Goal: Task Accomplishment & Management: Manage account settings

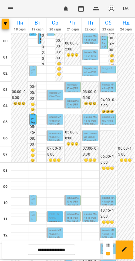
scroll to position [51, 0]
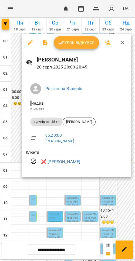
click at [55, 185] on div at bounding box center [67, 130] width 135 height 261
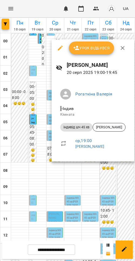
click at [60, 48] on icon "button" at bounding box center [60, 48] width 5 height 5
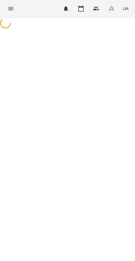
select select "**********"
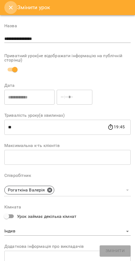
click at [16, 5] on button "Close" at bounding box center [10, 7] width 13 height 13
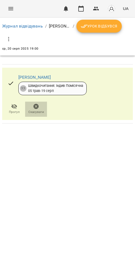
click at [38, 107] on icon "button" at bounding box center [35, 106] width 5 height 5
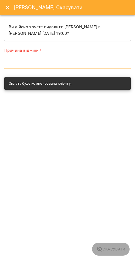
click at [64, 63] on textarea at bounding box center [67, 64] width 126 height 5
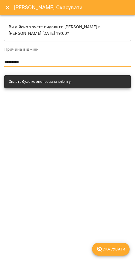
click at [19, 60] on textarea "*********" at bounding box center [67, 62] width 126 height 5
type textarea "*********"
click at [102, 246] on span "Скасувати" at bounding box center [110, 249] width 29 height 6
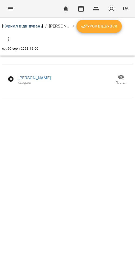
click at [18, 28] on link "Журнал відвідувань" at bounding box center [22, 25] width 41 height 5
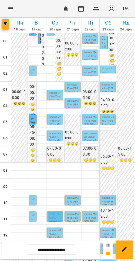
scroll to position [185, 0]
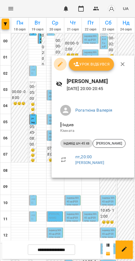
click at [59, 63] on icon "button" at bounding box center [60, 64] width 6 height 6
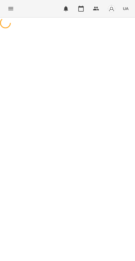
select select "**********"
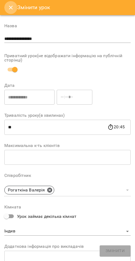
click at [14, 2] on button "Close" at bounding box center [10, 7] width 13 height 13
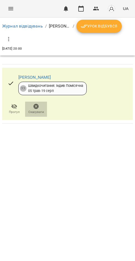
click at [42, 108] on span "Скасувати" at bounding box center [35, 108] width 15 height 11
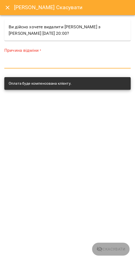
paste textarea "*********"
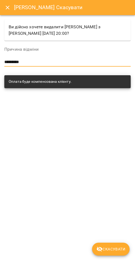
type textarea "*********"
click at [111, 248] on span "Скасувати" at bounding box center [110, 249] width 29 height 6
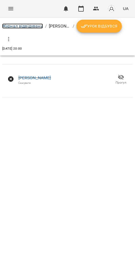
click at [20, 23] on link "Журнал відвідувань" at bounding box center [22, 25] width 41 height 5
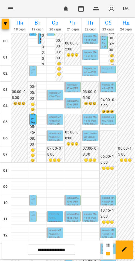
scroll to position [112, 0]
click at [32, 183] on p "[PERSON_NAME]" at bounding box center [33, 194] width 4 height 22
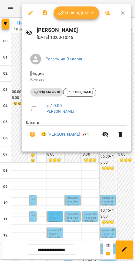
click at [71, 9] on button "Урок відбувся" at bounding box center [76, 12] width 45 height 13
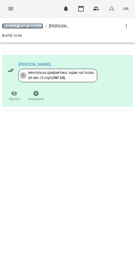
click at [41, 26] on link "Журнал відвідувань" at bounding box center [22, 25] width 41 height 5
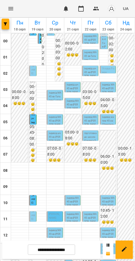
scroll to position [149, 0]
click at [31, 184] on span "[PERSON_NAME]" at bounding box center [33, 194] width 4 height 21
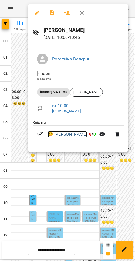
click at [77, 135] on link "😀 Еліза Шваєцька" at bounding box center [67, 134] width 39 height 6
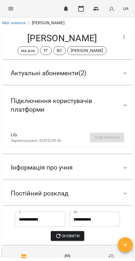
click at [74, 75] on span "Актуальні абонементи ( 2 )" at bounding box center [49, 73] width 76 height 8
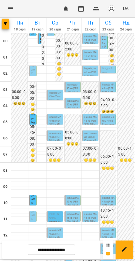
scroll to position [115, 0]
click at [33, 200] on p "[PERSON_NAME]" at bounding box center [33, 211] width 4 height 22
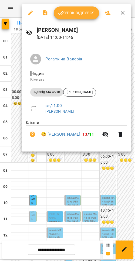
drag, startPoint x: 65, startPoint y: 189, endPoint x: 66, endPoint y: 180, distance: 8.9
click at [65, 189] on div at bounding box center [67, 130] width 135 height 261
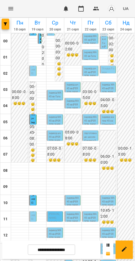
scroll to position [43, 0]
click at [32, 200] on span "[PERSON_NAME]" at bounding box center [33, 210] width 4 height 21
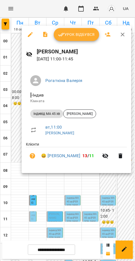
click at [96, 195] on div at bounding box center [67, 130] width 135 height 261
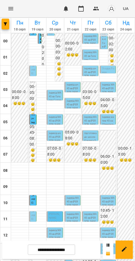
scroll to position [185, 0]
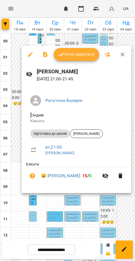
click at [43, 209] on div at bounding box center [67, 130] width 135 height 261
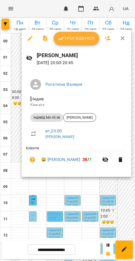
click at [42, 188] on div at bounding box center [67, 130] width 135 height 261
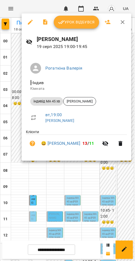
click at [41, 189] on div at bounding box center [67, 130] width 135 height 261
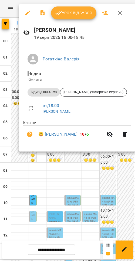
click at [42, 174] on div at bounding box center [67, 130] width 135 height 261
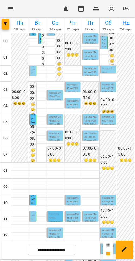
scroll to position [170, 0]
click at [32, 200] on p "[PERSON_NAME]" at bounding box center [33, 211] width 4 height 22
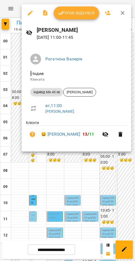
click at [76, 18] on button "Урок відбувся" at bounding box center [76, 12] width 45 height 13
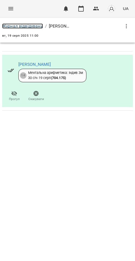
click at [31, 28] on link "Журнал відвідувань" at bounding box center [22, 25] width 41 height 5
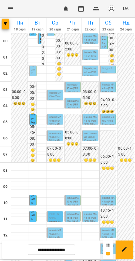
scroll to position [93, 0]
click at [32, 254] on p "індивід МА 45 хв" at bounding box center [33, 265] width 4 height 22
click at [30, 257] on div at bounding box center [38, 258] width 18 height 3
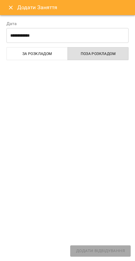
select select "**********"
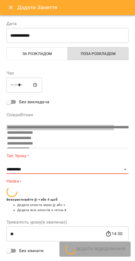
scroll to position [290, 0]
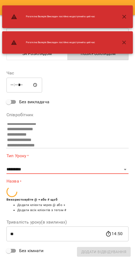
click at [6, 5] on div "Рогаткіна Валерія : Викладач постійно недоступний в цей час" at bounding box center [67, 17] width 135 height 26
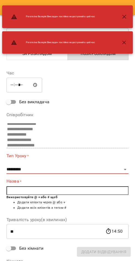
click at [132, 14] on div "Рогаткіна Валерія : Викладач постійно недоступний в цей час" at bounding box center [67, 16] width 131 height 23
click at [122, 18] on icon "button" at bounding box center [124, 17] width 6 height 6
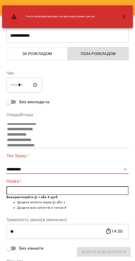
click at [122, 18] on icon "button" at bounding box center [124, 17] width 6 height 6
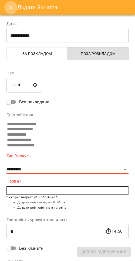
click at [11, 10] on icon "Close" at bounding box center [11, 7] width 6 height 6
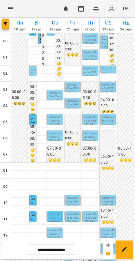
click at [32, 254] on p "індивід МА 45 хв" at bounding box center [33, 265] width 4 height 22
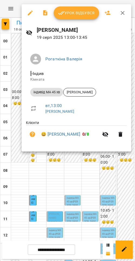
click at [113, 183] on div at bounding box center [67, 130] width 135 height 261
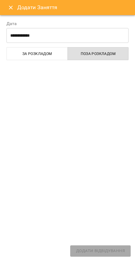
select select "**********"
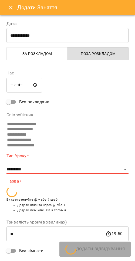
click at [11, 9] on icon "Close" at bounding box center [11, 7] width 6 height 6
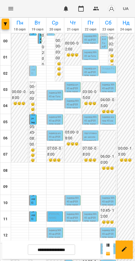
scroll to position [183, 0]
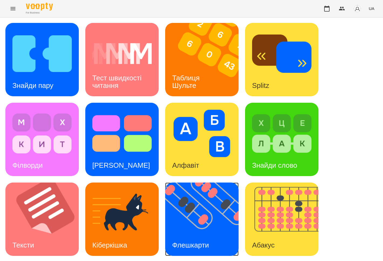
click at [209, 208] on img at bounding box center [205, 219] width 80 height 73
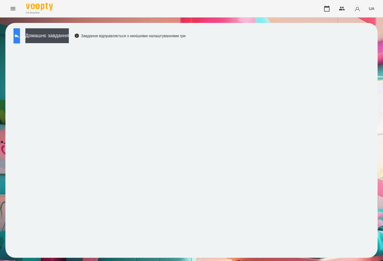
click at [20, 39] on button at bounding box center [17, 35] width 6 height 15
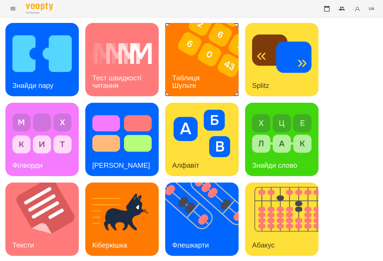
click at [224, 81] on img at bounding box center [205, 59] width 80 height 73
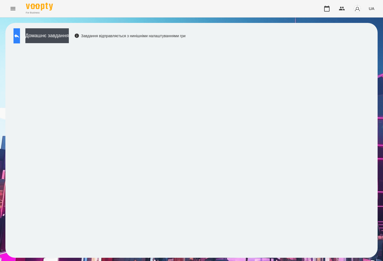
click at [20, 35] on button at bounding box center [17, 35] width 6 height 15
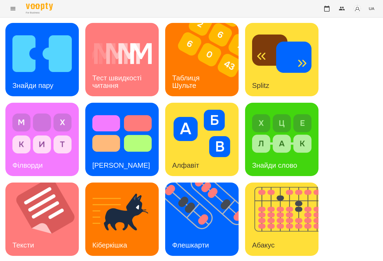
scroll to position [160, 0]
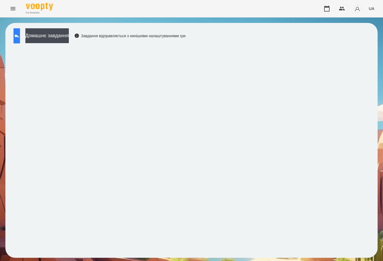
click at [20, 39] on icon at bounding box center [17, 36] width 6 height 6
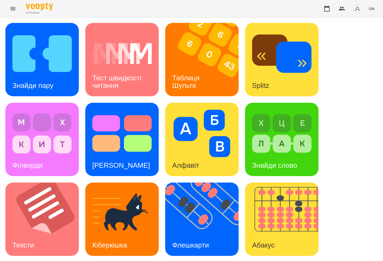
scroll to position [160, 0]
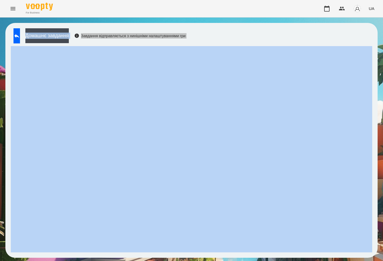
click at [186, 44] on div "Домашнє завдання Завдання відправляється з нинішніми налаштуваннями гри" at bounding box center [98, 37] width 175 height 18
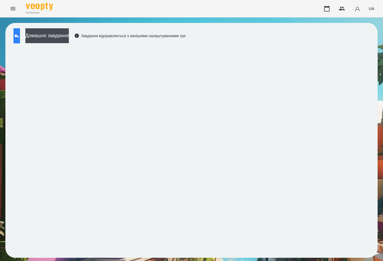
click at [20, 37] on button at bounding box center [17, 35] width 6 height 15
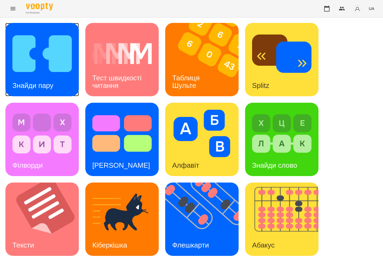
click at [66, 72] on img at bounding box center [41, 54] width 59 height 48
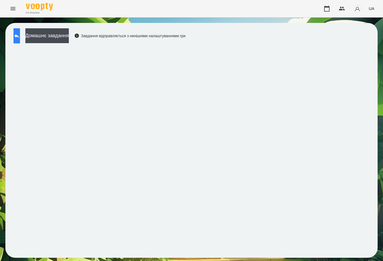
click at [20, 41] on button at bounding box center [17, 35] width 6 height 15
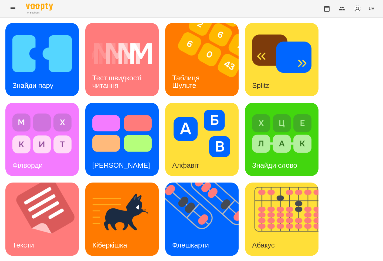
scroll to position [160, 0]
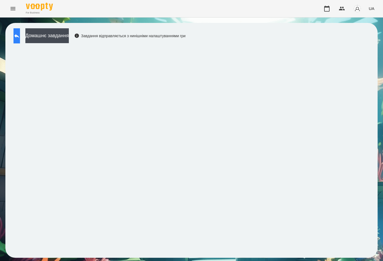
click at [20, 34] on button at bounding box center [17, 35] width 6 height 15
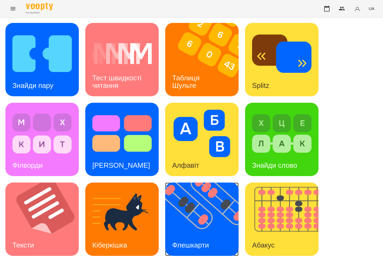
click at [222, 201] on img at bounding box center [205, 219] width 80 height 73
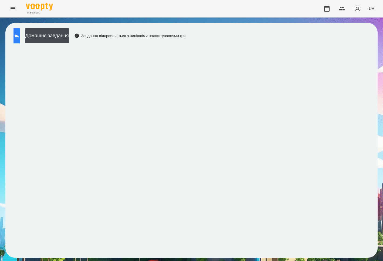
click at [20, 32] on button at bounding box center [17, 35] width 6 height 15
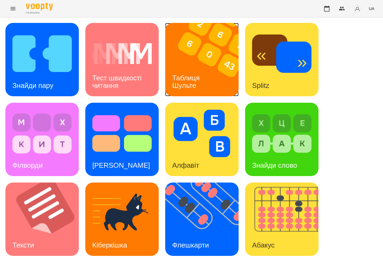
click at [214, 84] on img at bounding box center [205, 59] width 80 height 73
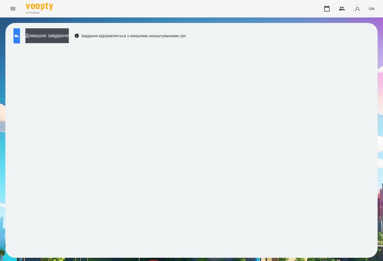
click at [20, 32] on button at bounding box center [17, 35] width 6 height 15
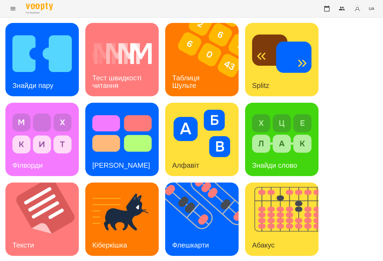
scroll to position [159, 0]
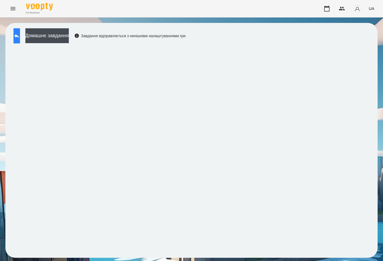
click at [20, 37] on button at bounding box center [17, 35] width 6 height 15
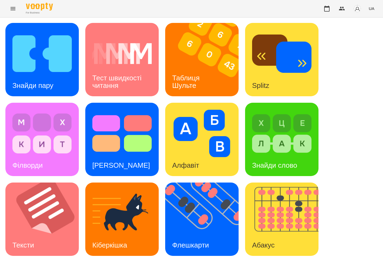
scroll to position [148, 0]
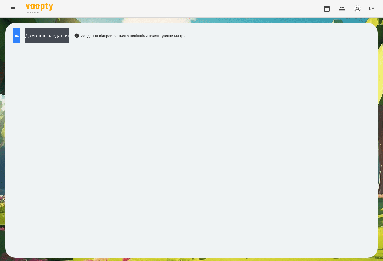
click at [20, 40] on button at bounding box center [17, 35] width 6 height 15
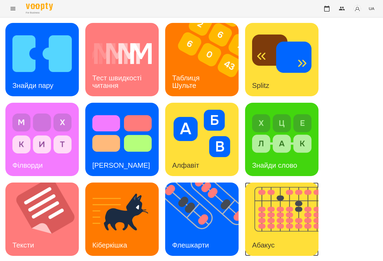
click at [271, 223] on img at bounding box center [285, 219] width 80 height 73
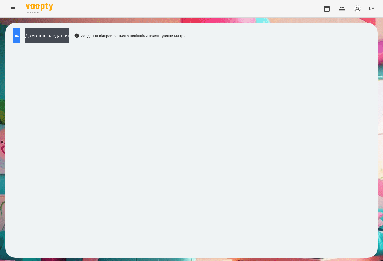
click at [20, 36] on icon at bounding box center [17, 36] width 6 height 6
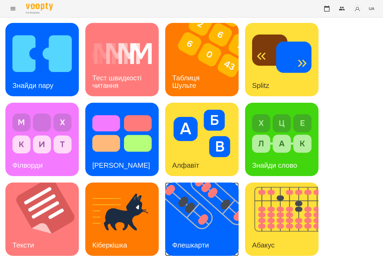
click at [221, 222] on img at bounding box center [205, 219] width 80 height 73
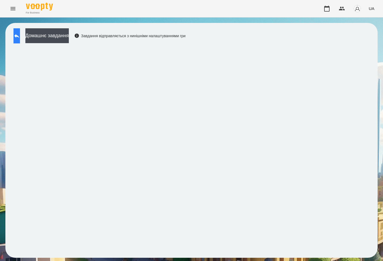
click at [20, 36] on button at bounding box center [17, 35] width 6 height 15
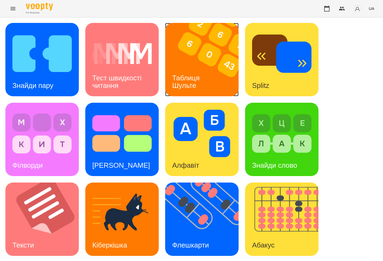
click at [188, 51] on img at bounding box center [205, 59] width 80 height 73
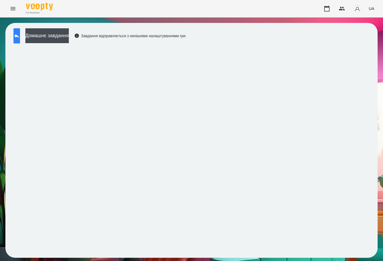
click at [15, 33] on button at bounding box center [17, 35] width 6 height 15
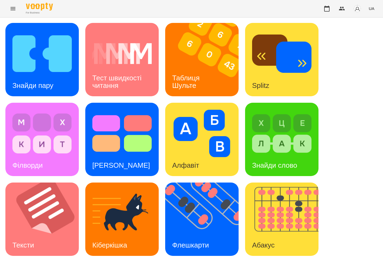
scroll to position [159, 0]
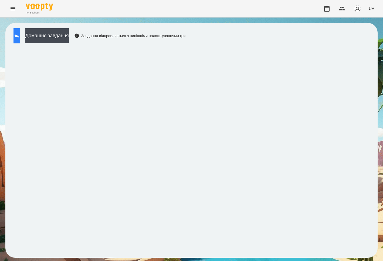
click at [20, 39] on button at bounding box center [17, 35] width 6 height 15
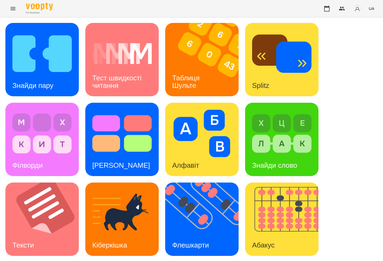
scroll to position [86, 0]
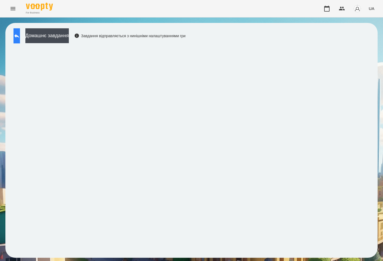
click at [20, 39] on button at bounding box center [17, 35] width 6 height 15
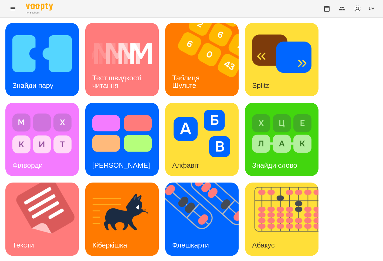
scroll to position [160, 0]
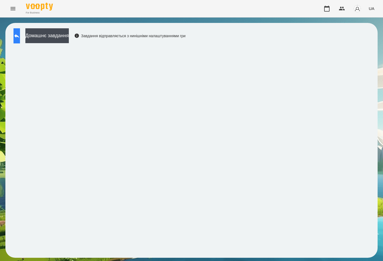
click at [20, 37] on button at bounding box center [17, 35] width 6 height 15
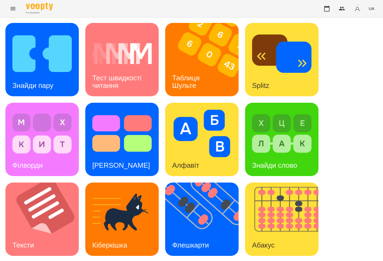
scroll to position [160, 0]
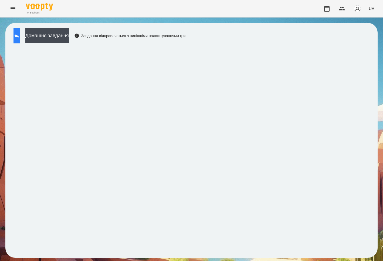
click at [20, 37] on button at bounding box center [17, 35] width 6 height 15
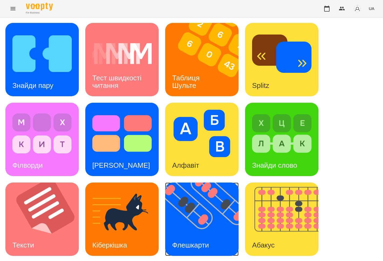
click at [214, 201] on img at bounding box center [205, 219] width 80 height 73
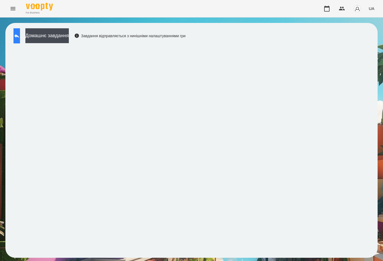
click at [20, 37] on button at bounding box center [17, 35] width 6 height 15
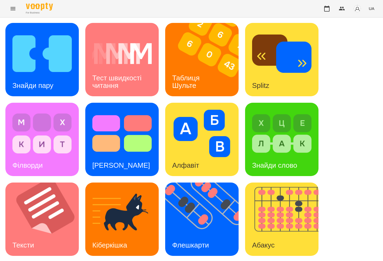
scroll to position [160, 0]
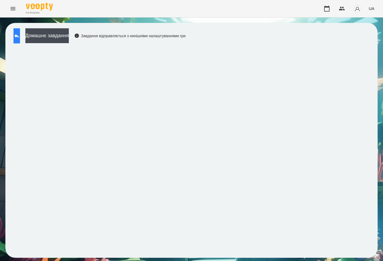
click at [20, 35] on button at bounding box center [17, 35] width 6 height 15
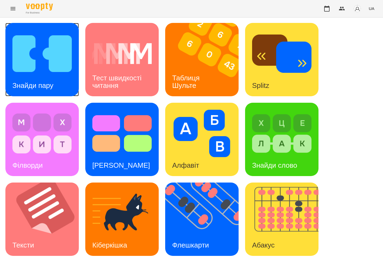
click at [27, 58] on img at bounding box center [41, 54] width 59 height 48
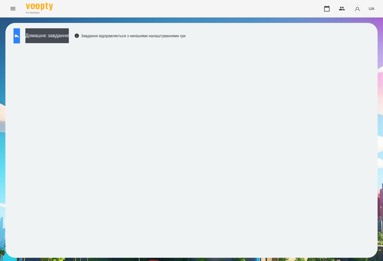
click at [20, 40] on button at bounding box center [17, 35] width 6 height 15
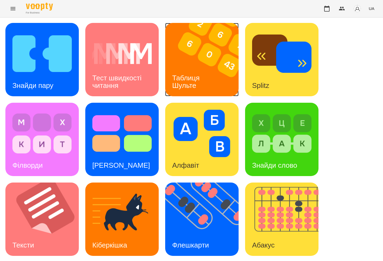
click at [203, 72] on div "Таблиця Шульте" at bounding box center [186, 82] width 43 height 29
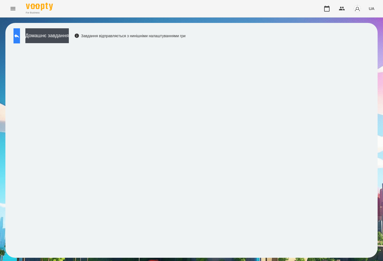
click at [20, 32] on button at bounding box center [17, 35] width 6 height 15
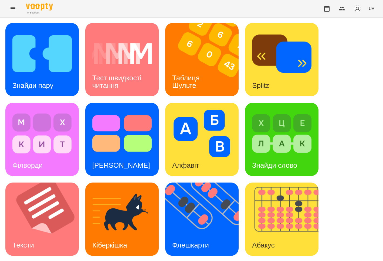
scroll to position [160, 0]
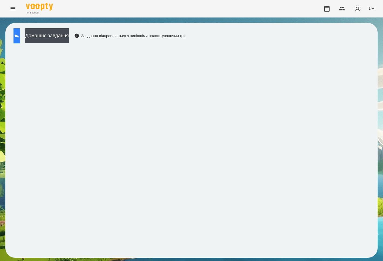
click at [20, 32] on button at bounding box center [17, 35] width 6 height 15
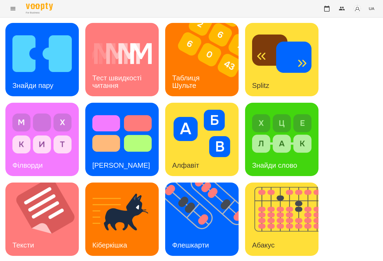
scroll to position [106, 0]
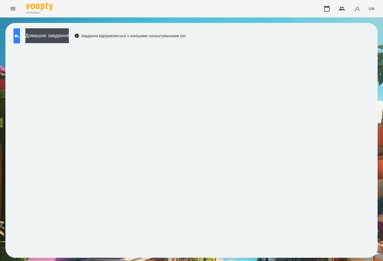
click at [20, 35] on icon at bounding box center [17, 36] width 6 height 6
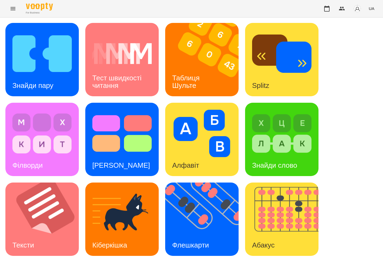
scroll to position [160, 0]
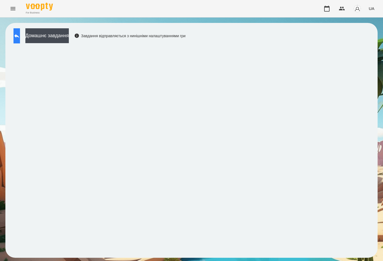
click at [20, 35] on button at bounding box center [17, 35] width 6 height 15
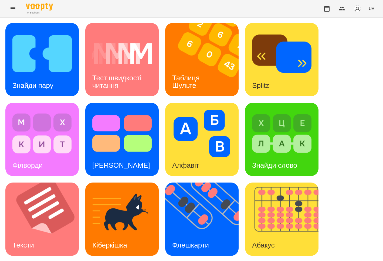
scroll to position [113, 0]
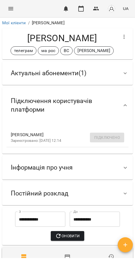
click at [56, 75] on span "Актуальні абонементи ( 1 )" at bounding box center [49, 73] width 76 height 8
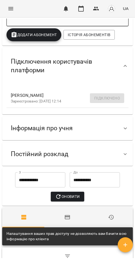
scroll to position [141, 0]
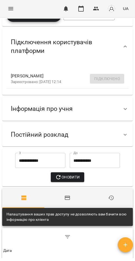
click at [54, 114] on div "Інформація про учня" at bounding box center [41, 108] width 70 height 17
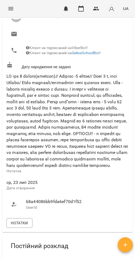
scroll to position [294, 0]
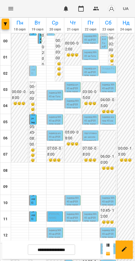
scroll to position [183, 0]
click at [32, 254] on p "індивід МА 45 хв" at bounding box center [33, 265] width 4 height 22
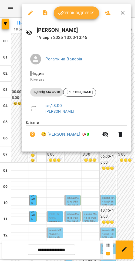
click at [68, 17] on button "Урок відбувся" at bounding box center [76, 12] width 45 height 13
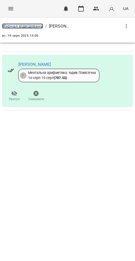
click at [10, 25] on link "Журнал відвідувань" at bounding box center [22, 25] width 41 height 5
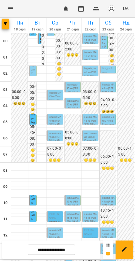
click at [75, 219] on p "індивід МА 45 хв - [PERSON_NAME]" at bounding box center [73, 220] width 13 height 15
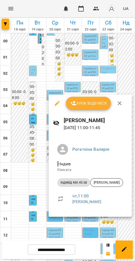
click at [71, 229] on div at bounding box center [67, 130] width 135 height 261
